Goal: Book appointment/travel/reservation

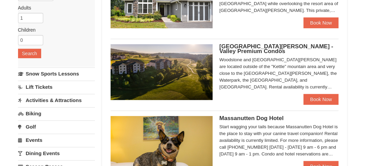
scroll to position [102, 0]
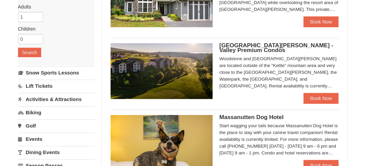
click at [48, 85] on link "Lift Tickets" at bounding box center [56, 86] width 77 height 13
click at [48, 85] on div "Lodging Arrival Please format dates MM/DD/YYYY Please format dates MM/DD/YYYY […" at bounding box center [56, 78] width 77 height 268
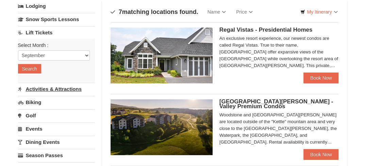
scroll to position [34, 0]
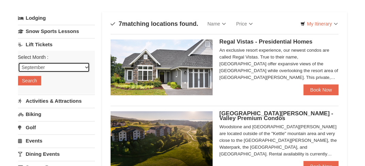
click at [60, 65] on select "September October November December January February March April May June July …" at bounding box center [54, 67] width 72 height 10
select select "12"
click at [18, 62] on select "September October November December January February March April May June July …" at bounding box center [54, 67] width 72 height 10
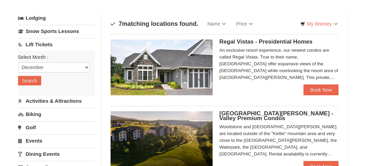
click at [53, 99] on link "Activities & Attractions" at bounding box center [56, 101] width 77 height 13
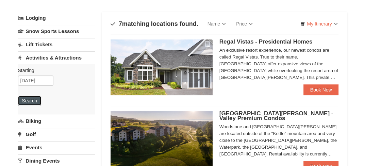
click at [28, 100] on button "Search" at bounding box center [29, 101] width 23 height 10
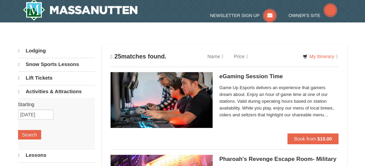
scroll to position [134, 0]
